Goal: Task Accomplishment & Management: Use online tool/utility

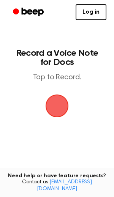
click at [58, 102] on span "button" at bounding box center [56, 105] width 27 height 27
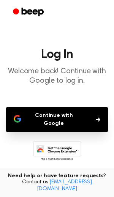
click at [60, 118] on button "Continue with Google" at bounding box center [57, 119] width 102 height 25
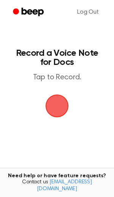
click at [62, 103] on span "button" at bounding box center [57, 105] width 23 height 23
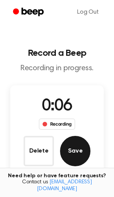
click at [74, 153] on button "Save" at bounding box center [75, 151] width 30 height 30
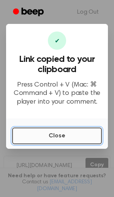
click at [68, 139] on button "Close" at bounding box center [57, 135] width 90 height 17
